Goal: Check status: Check status

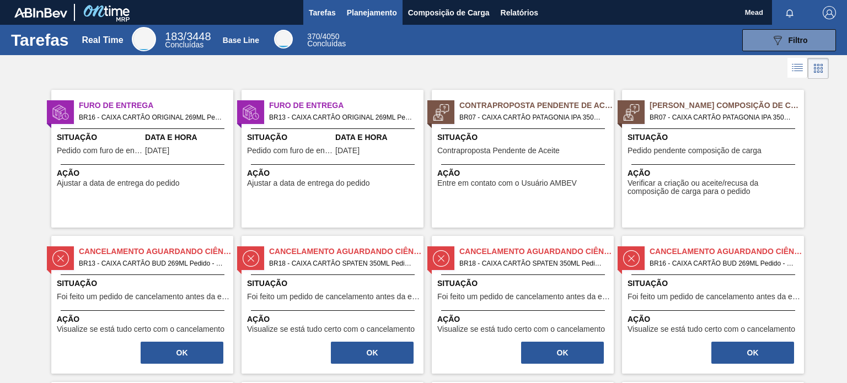
click at [364, 17] on span "Planejamento" at bounding box center [372, 12] width 50 height 13
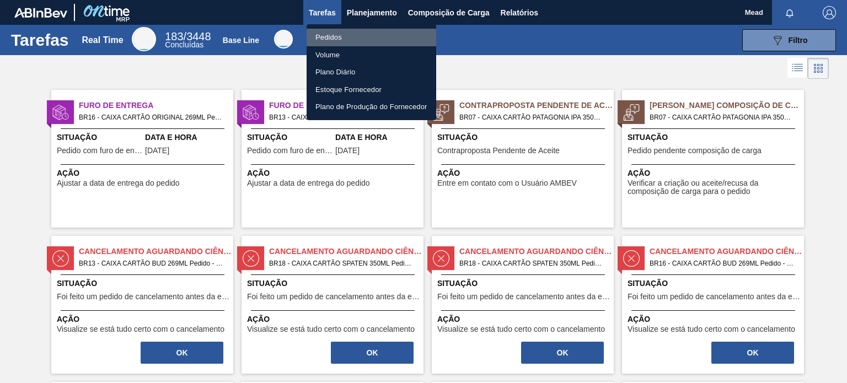
drag, startPoint x: 336, startPoint y: 39, endPoint x: 365, endPoint y: 37, distance: 28.7
click at [336, 39] on li "Pedidos" at bounding box center [371, 38] width 130 height 18
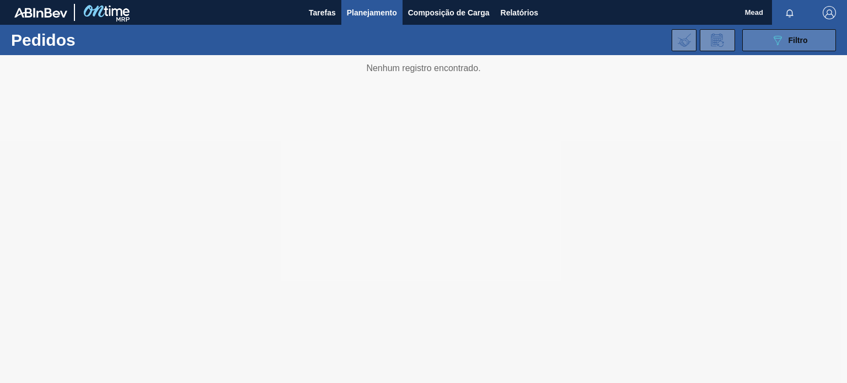
click at [784, 41] on div "089F7B8B-B2A5-4AFE-B5C0-19BA573D28AC Filtro" at bounding box center [789, 40] width 37 height 13
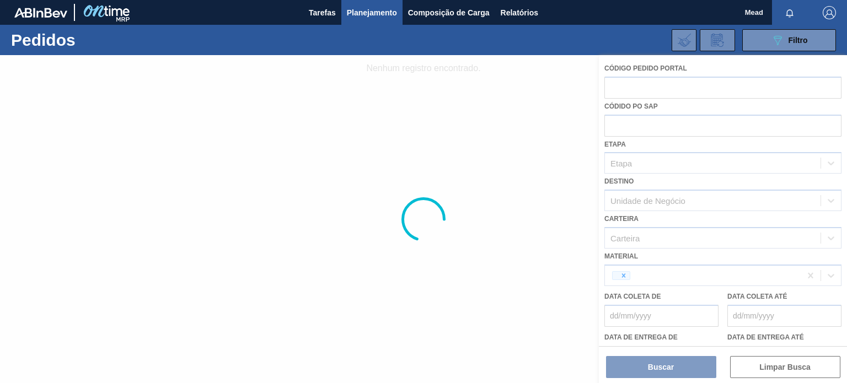
click at [624, 274] on div at bounding box center [423, 219] width 847 height 328
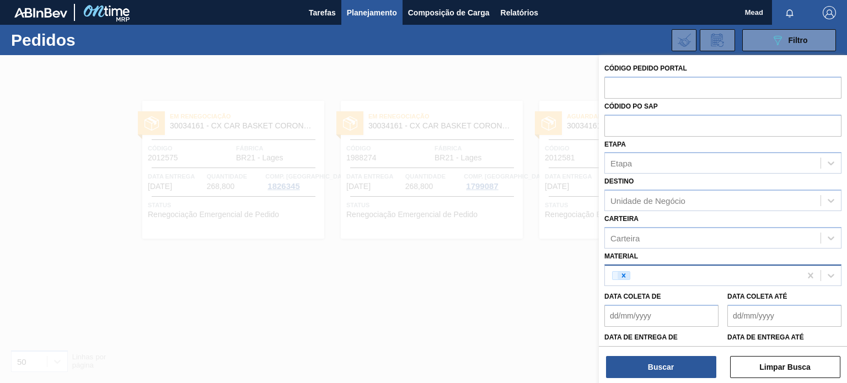
click at [623, 273] on icon at bounding box center [624, 275] width 4 height 4
click at [637, 96] on input "text" at bounding box center [722, 87] width 237 height 21
paste input "2026908"
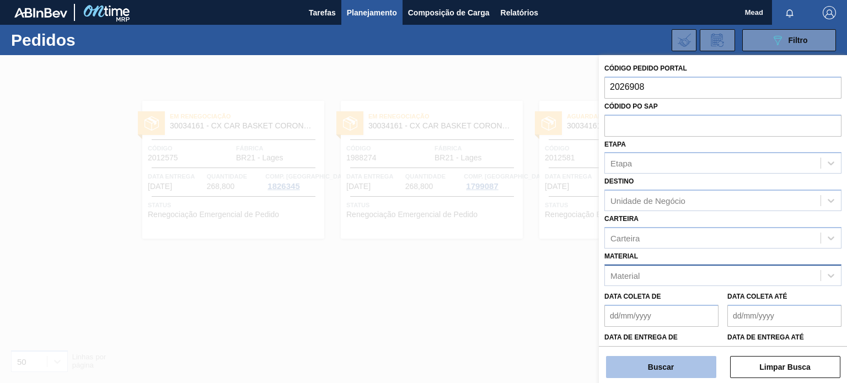
type input "2026908"
click at [629, 370] on button "Buscar" at bounding box center [661, 367] width 110 height 22
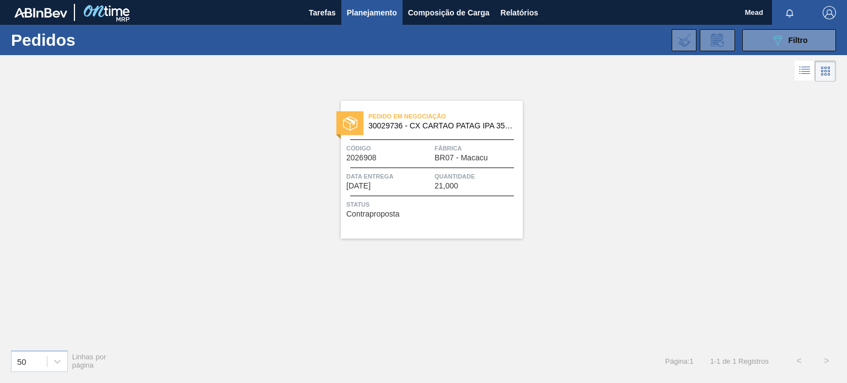
click at [441, 168] on div "Pedido em Negociação 30029736 - CX CARTAO PATAG IPA 350ML C8 NIV24 Código 20269…" at bounding box center [432, 170] width 182 height 138
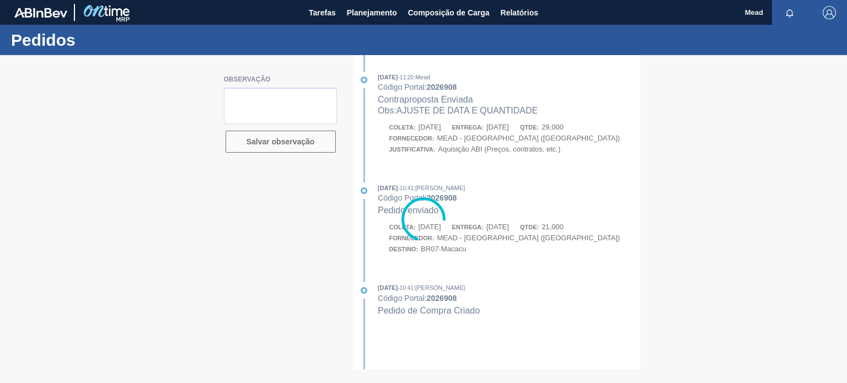
type textarea "data correta de coleta 9/10"
